Goal: Task Accomplishment & Management: Manage account settings

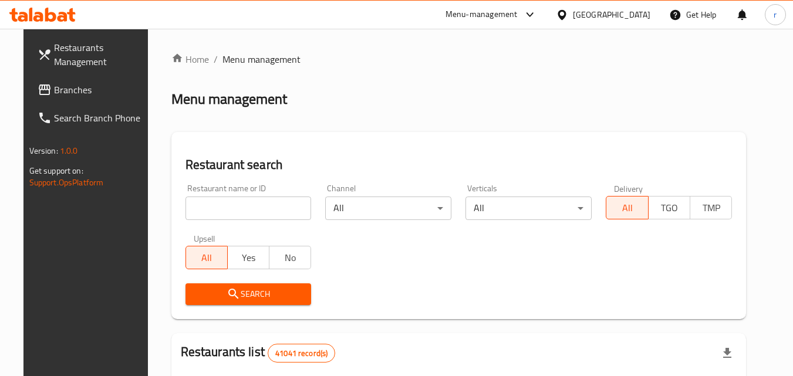
click at [84, 92] on span "Branches" at bounding box center [100, 90] width 93 height 14
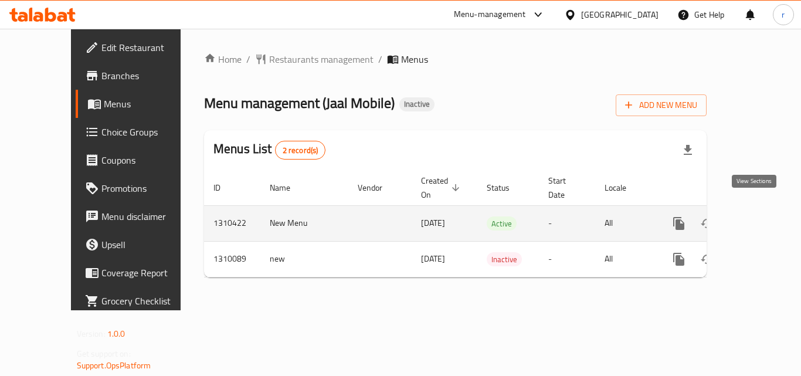
click at [757, 216] on icon "enhanced table" at bounding box center [764, 223] width 14 height 14
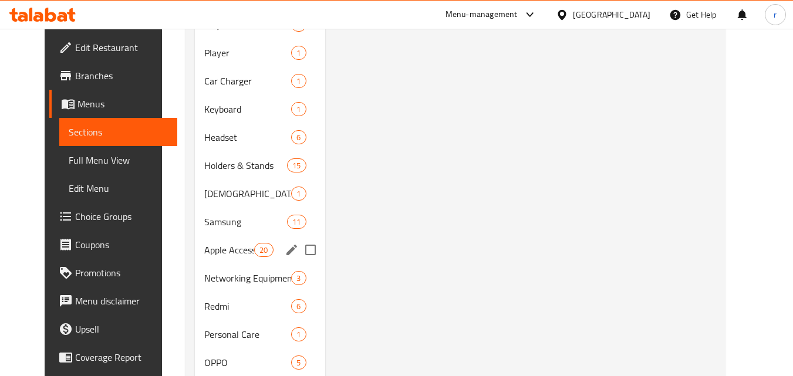
scroll to position [821, 0]
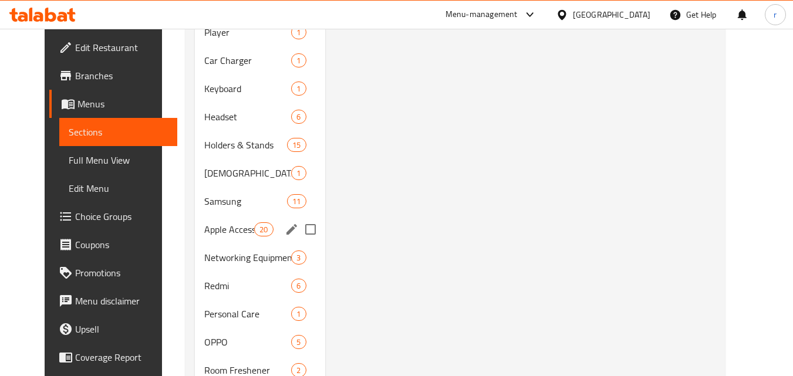
click at [205, 235] on span "Apple Accessories" at bounding box center [229, 229] width 50 height 14
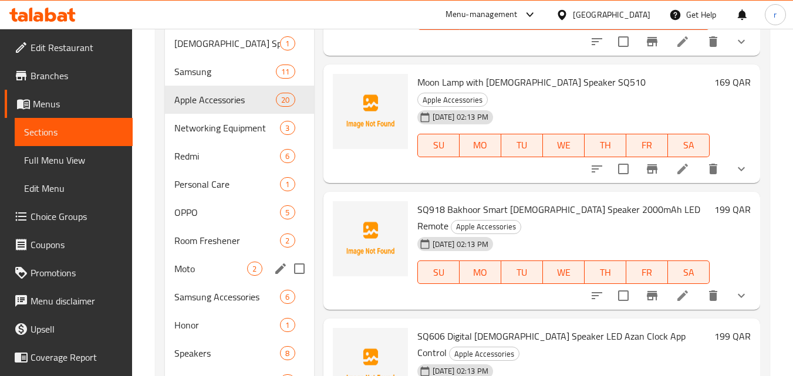
scroll to position [954, 0]
